Goal: Find specific page/section: Find specific page/section

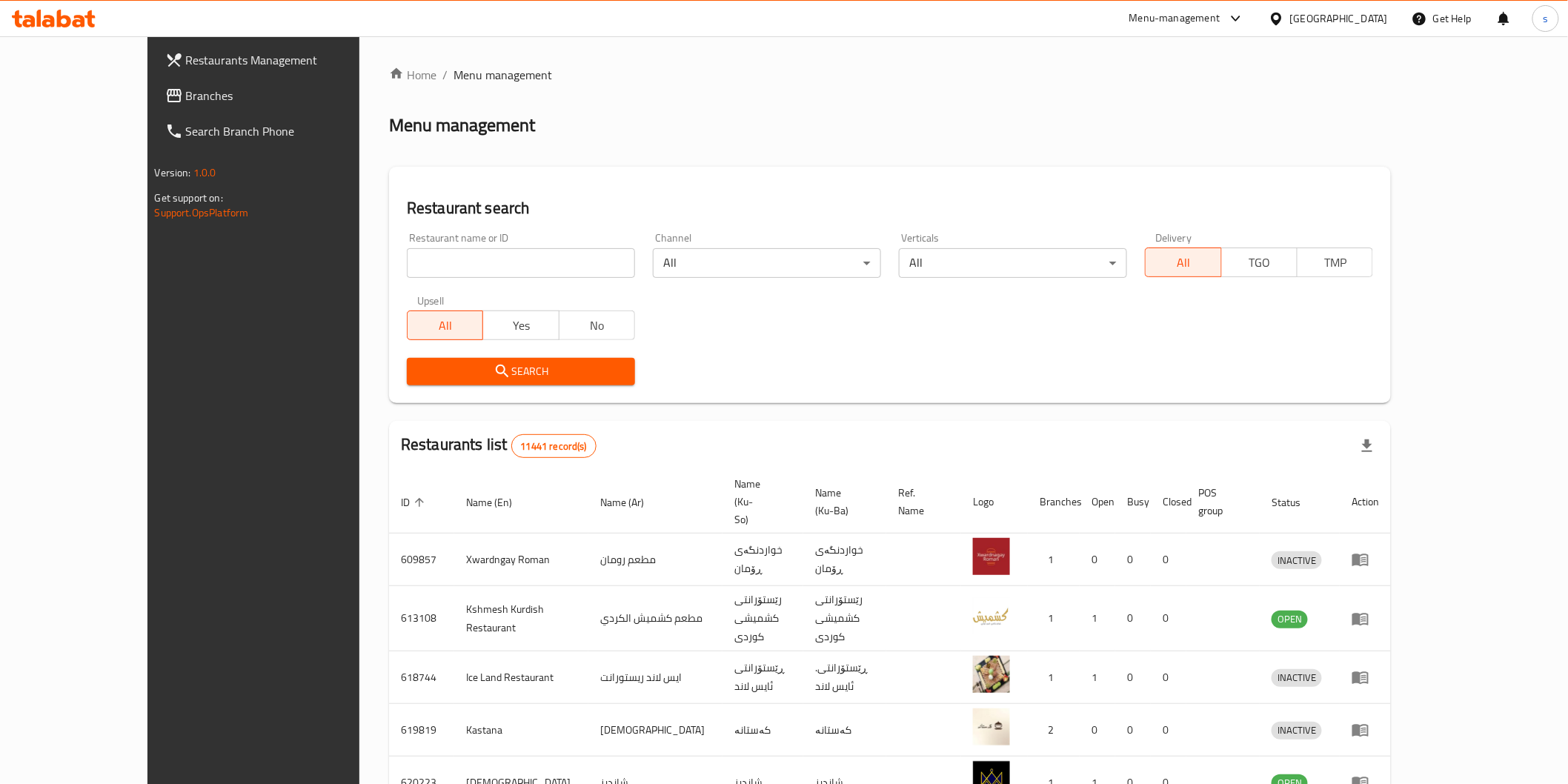
drag, startPoint x: 0, startPoint y: 0, endPoint x: 483, endPoint y: 268, distance: 552.4
click at [483, 268] on input "search" at bounding box center [521, 263] width 229 height 30
paste input "Kebab karwan"
click button "Search" at bounding box center [521, 371] width 229 height 27
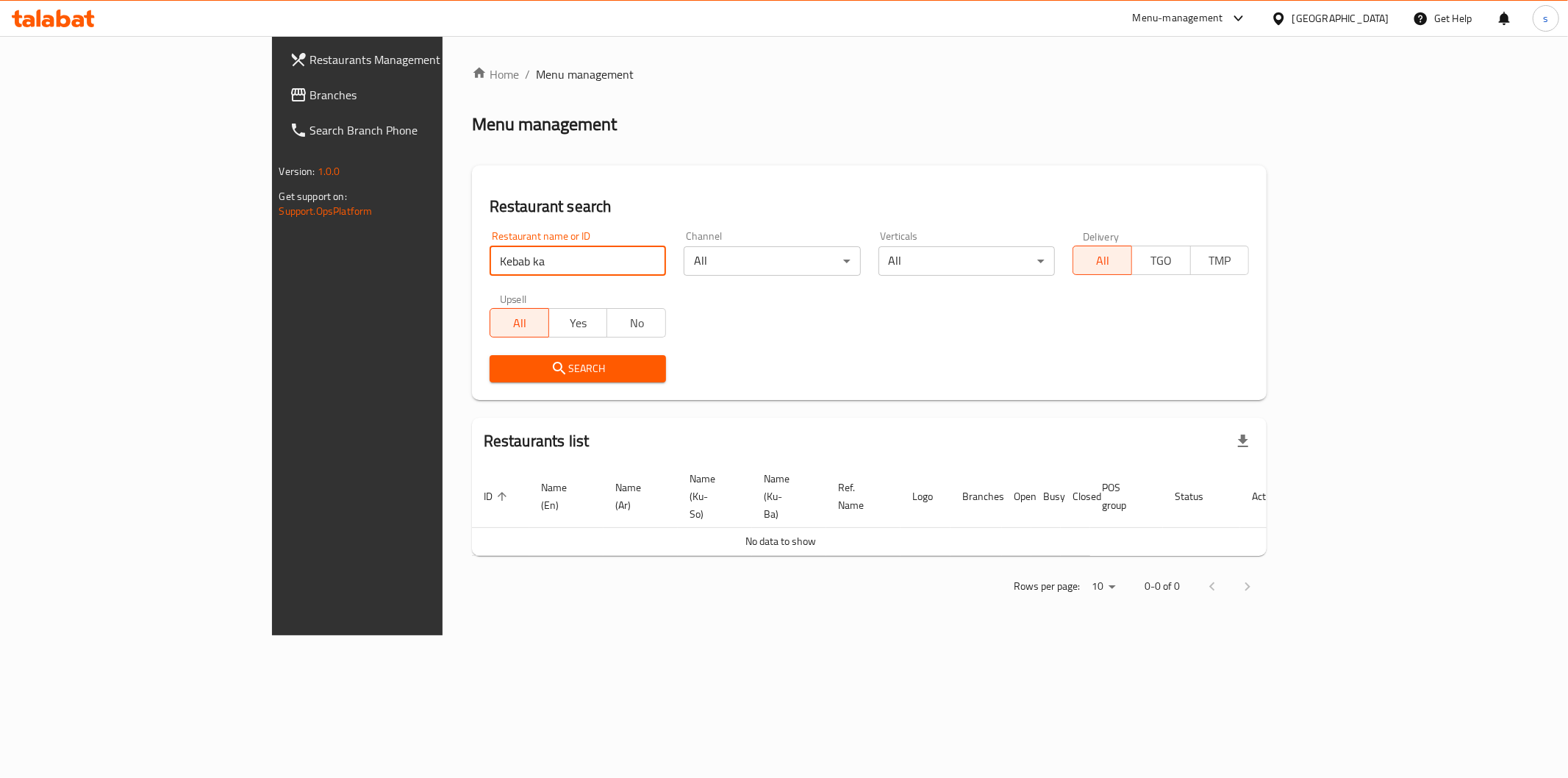
click button "Search" at bounding box center [578, 369] width 177 height 27
click at [511, 268] on input "Kebab ka" at bounding box center [578, 261] width 177 height 30
type input "kabab karwan"
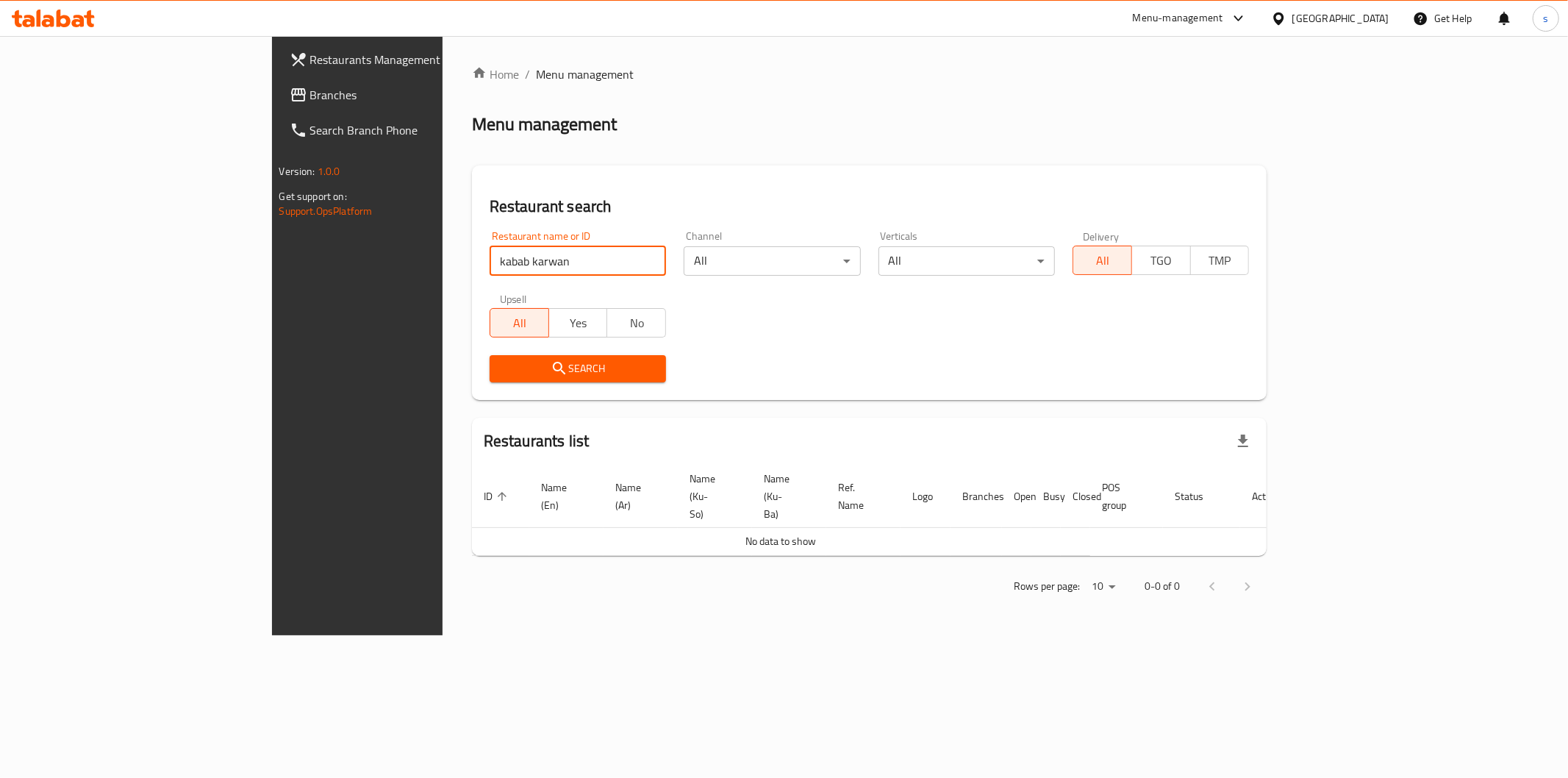
click button "Search" at bounding box center [578, 369] width 177 height 27
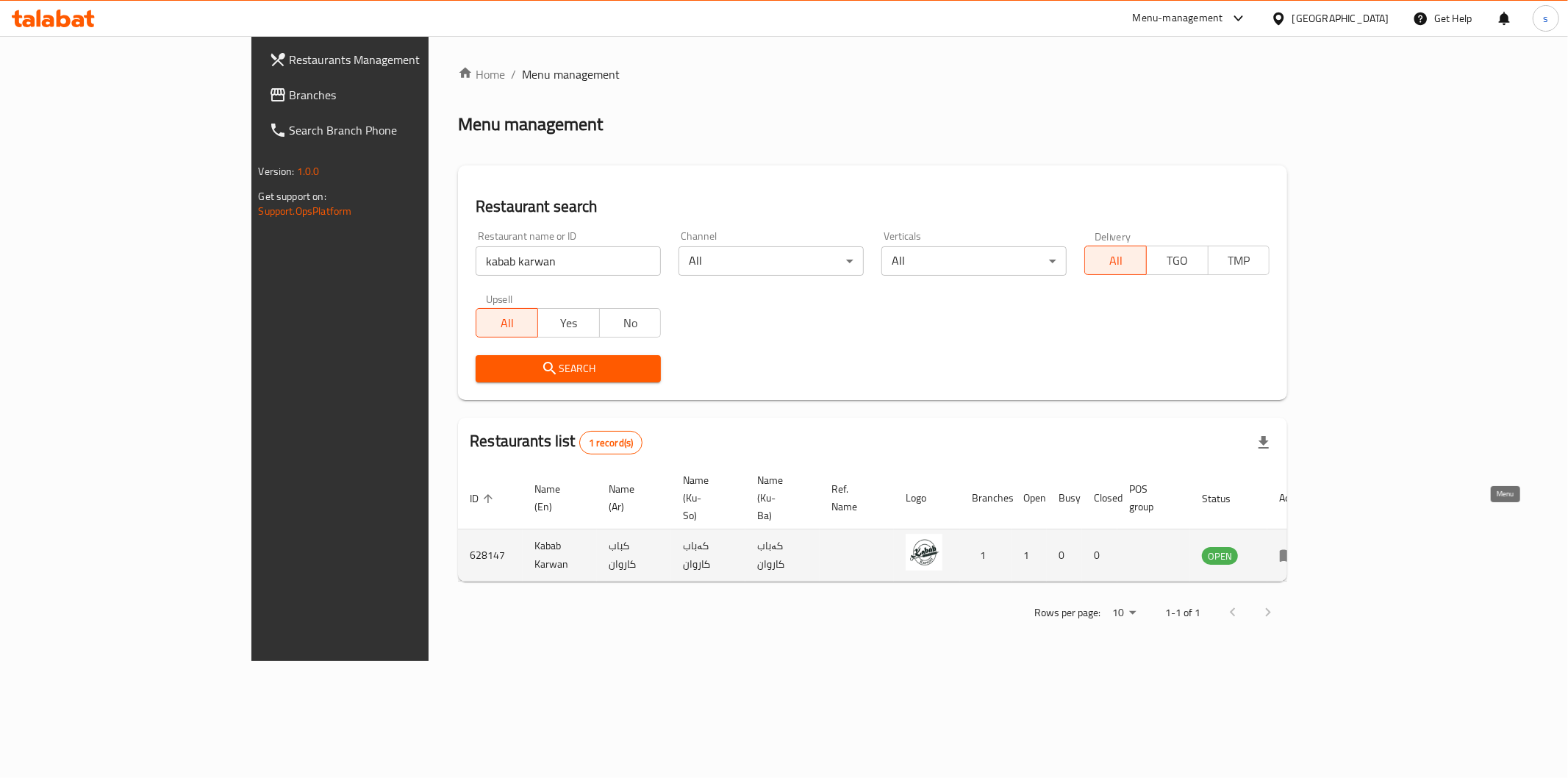
click at [1296, 550] on icon "enhanced table" at bounding box center [1288, 555] width 16 height 13
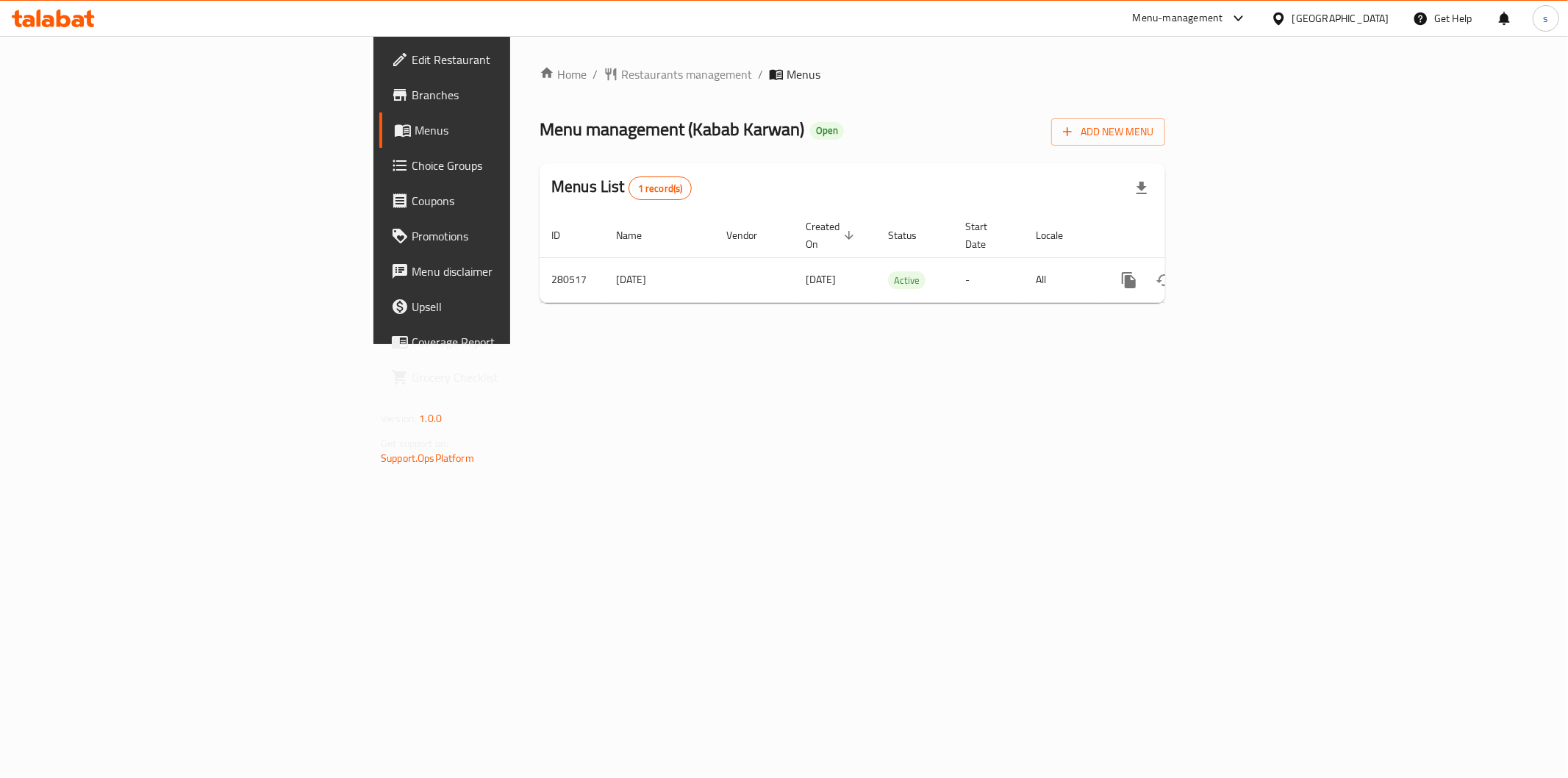
click at [412, 96] on span "Branches" at bounding box center [517, 94] width 212 height 18
